Goal: Navigation & Orientation: Understand site structure

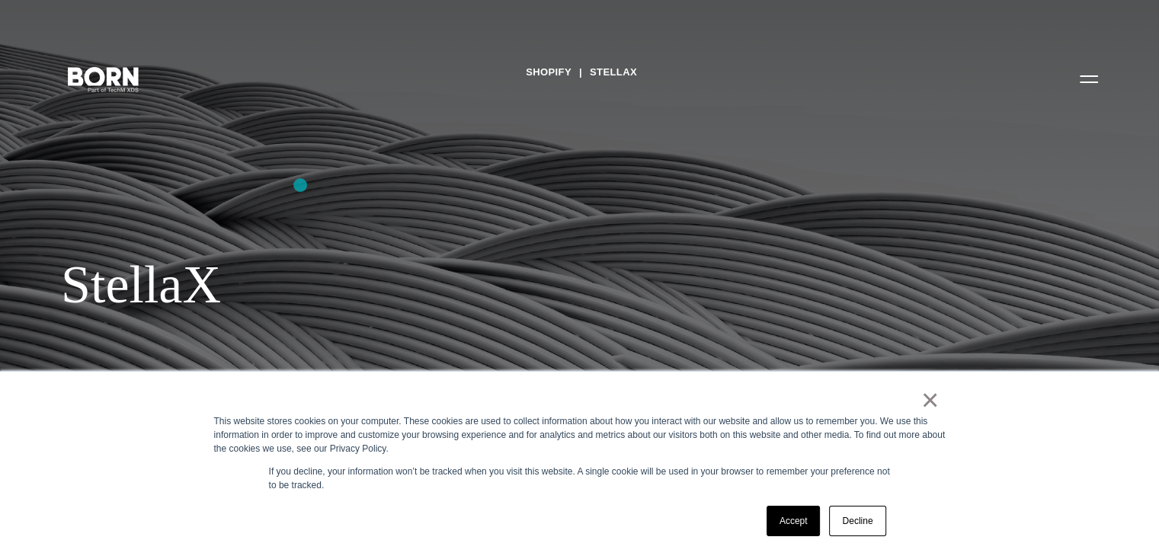
scroll to position [305, 0]
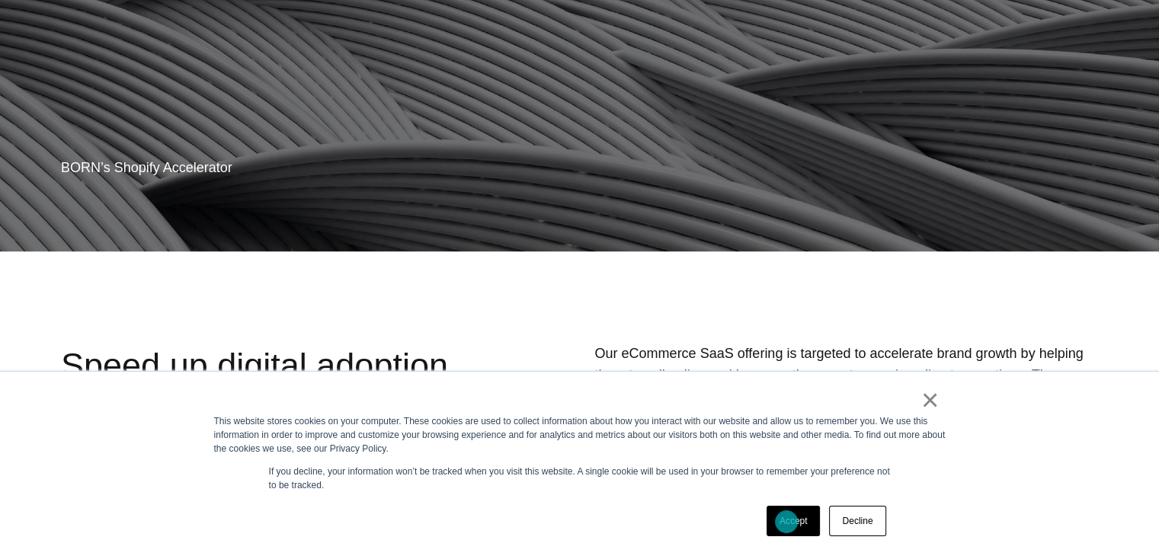
click at [787, 522] on link "Accept" at bounding box center [794, 521] width 54 height 30
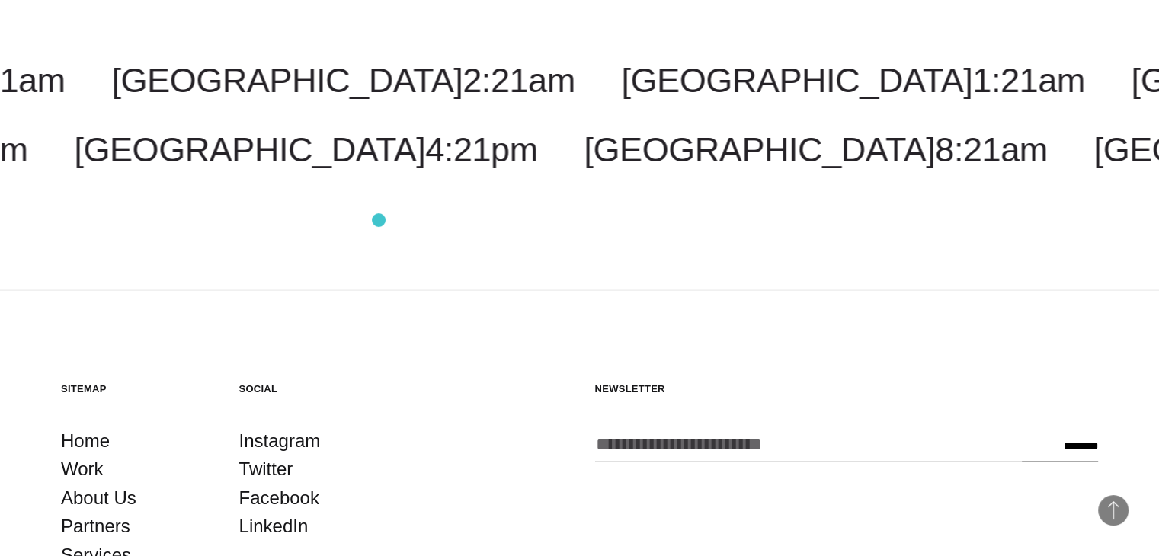
scroll to position [3354, 0]
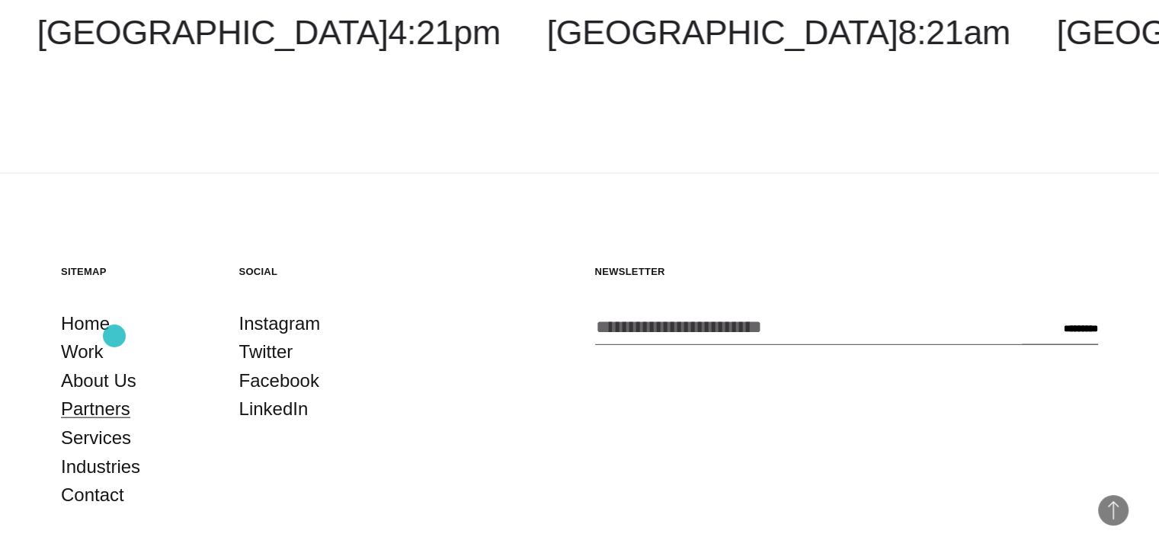
click at [114, 395] on link "Partners" at bounding box center [95, 409] width 69 height 29
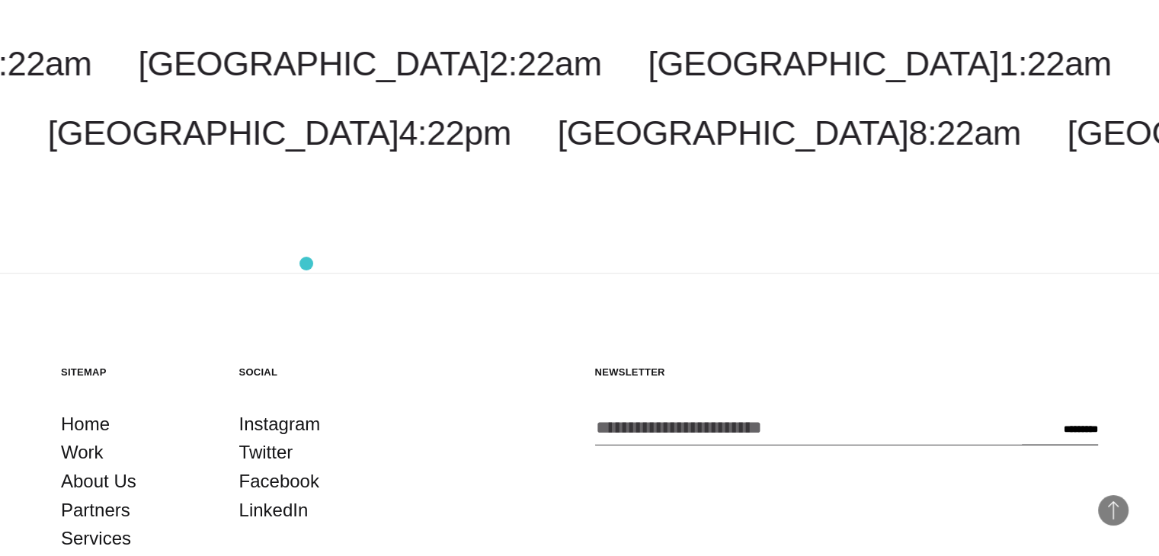
scroll to position [3098, 0]
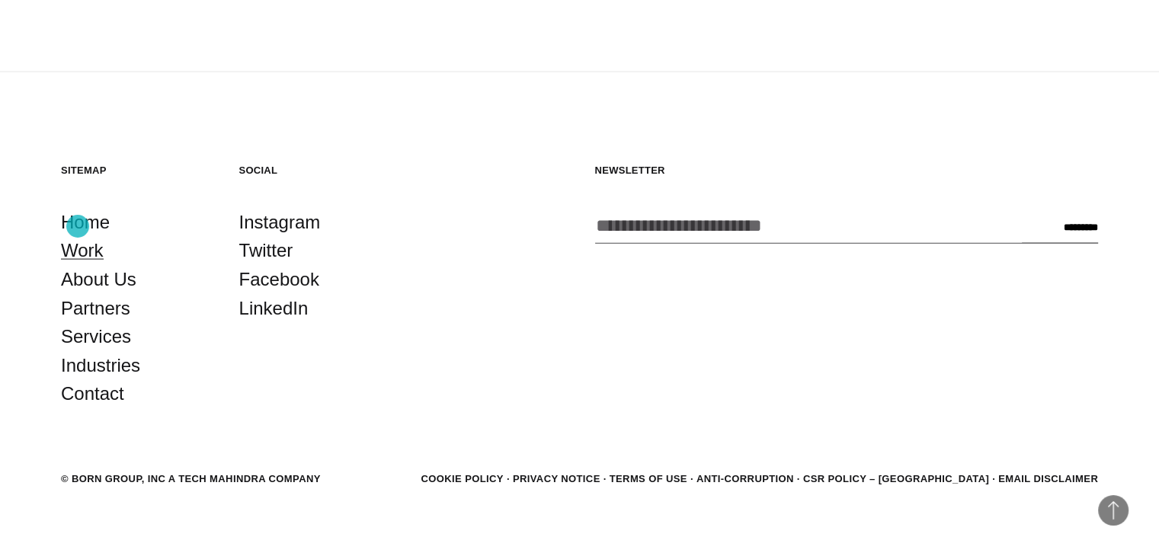
click at [78, 236] on link "Work" at bounding box center [82, 250] width 43 height 29
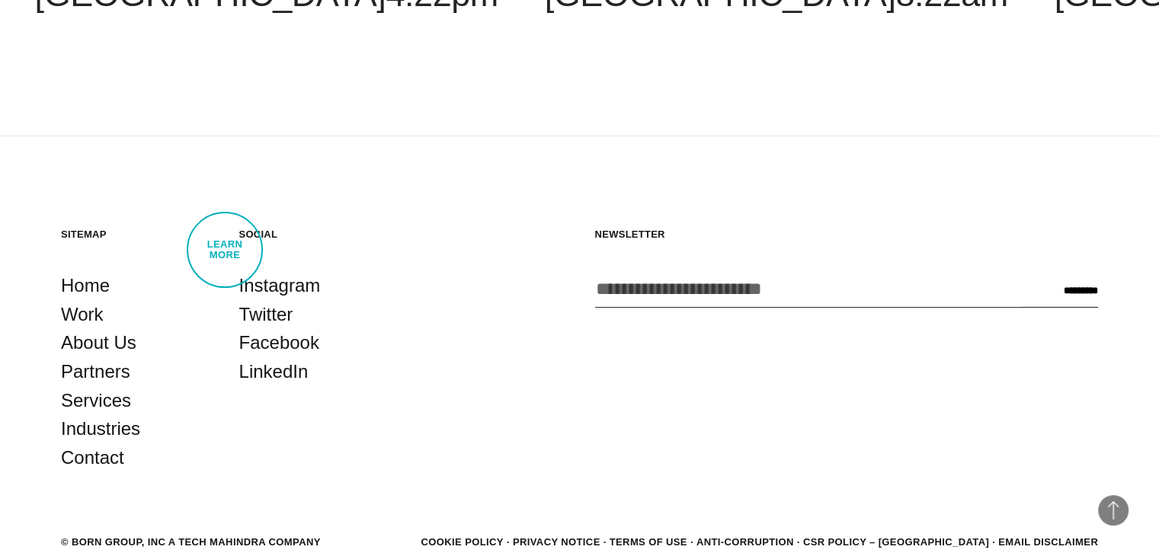
scroll to position [4823, 0]
